Goal: Subscribe to service/newsletter

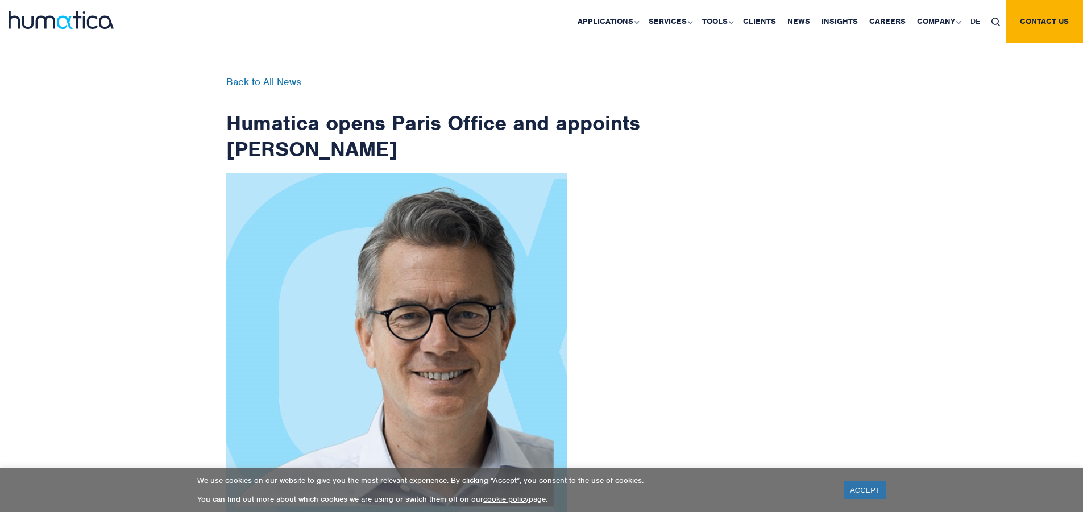
scroll to position [1814, 0]
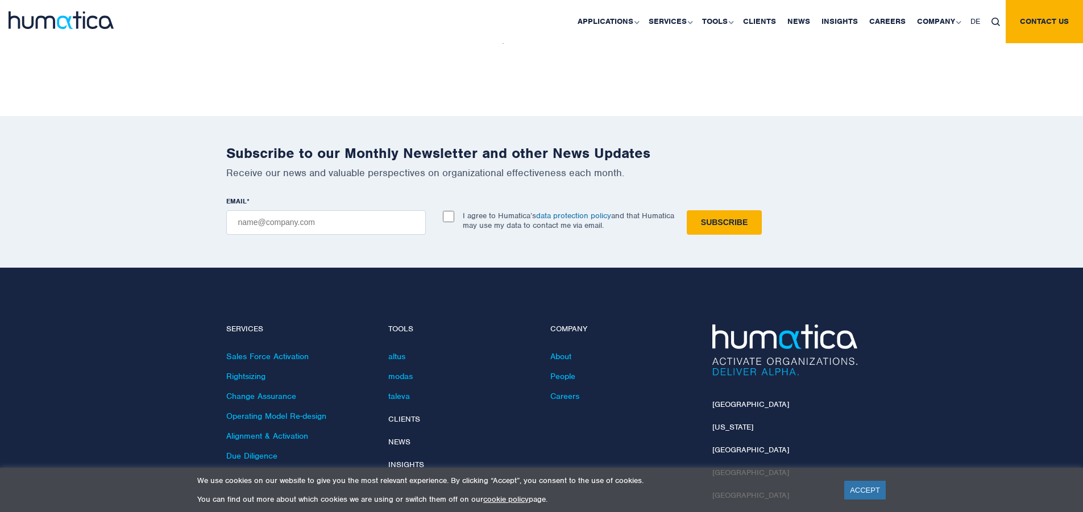
checkbox input "true"
type input "[EMAIL_ADDRESS][DOMAIN_NAME]"
click at [687, 210] on input "Subscribe" at bounding box center [724, 222] width 75 height 24
